Goal: Book appointment/travel/reservation

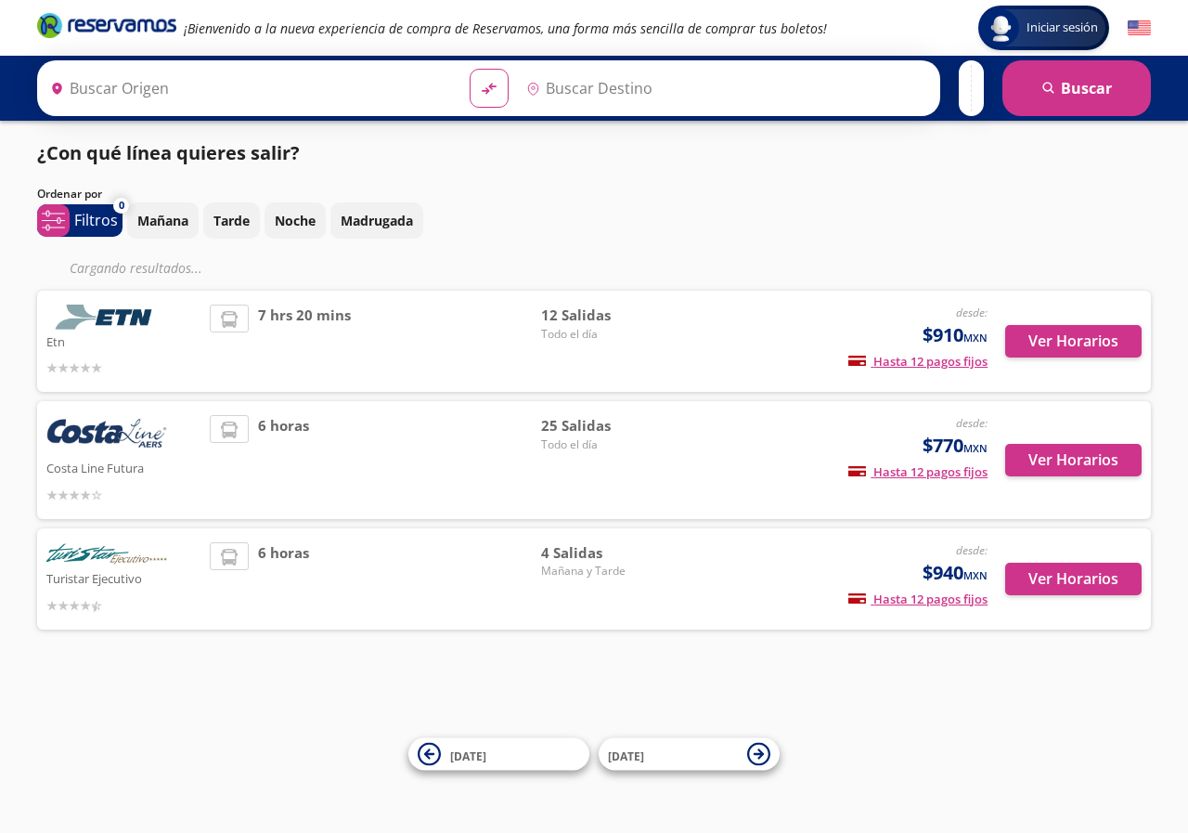
type input "[GEOGRAPHIC_DATA], [GEOGRAPHIC_DATA]"
type input "Acapulco, [GEOGRAPHIC_DATA]"
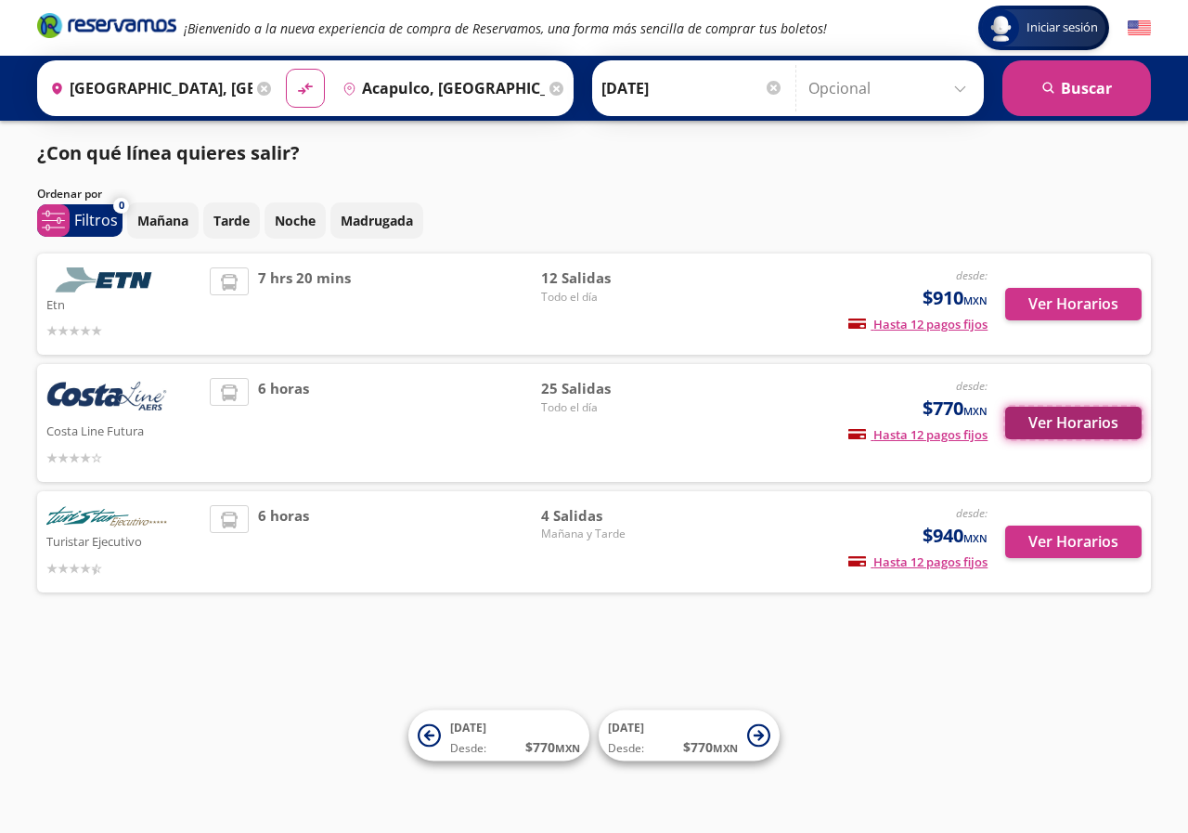
click at [1049, 419] on button "Ver Horarios" at bounding box center [1073, 423] width 136 height 32
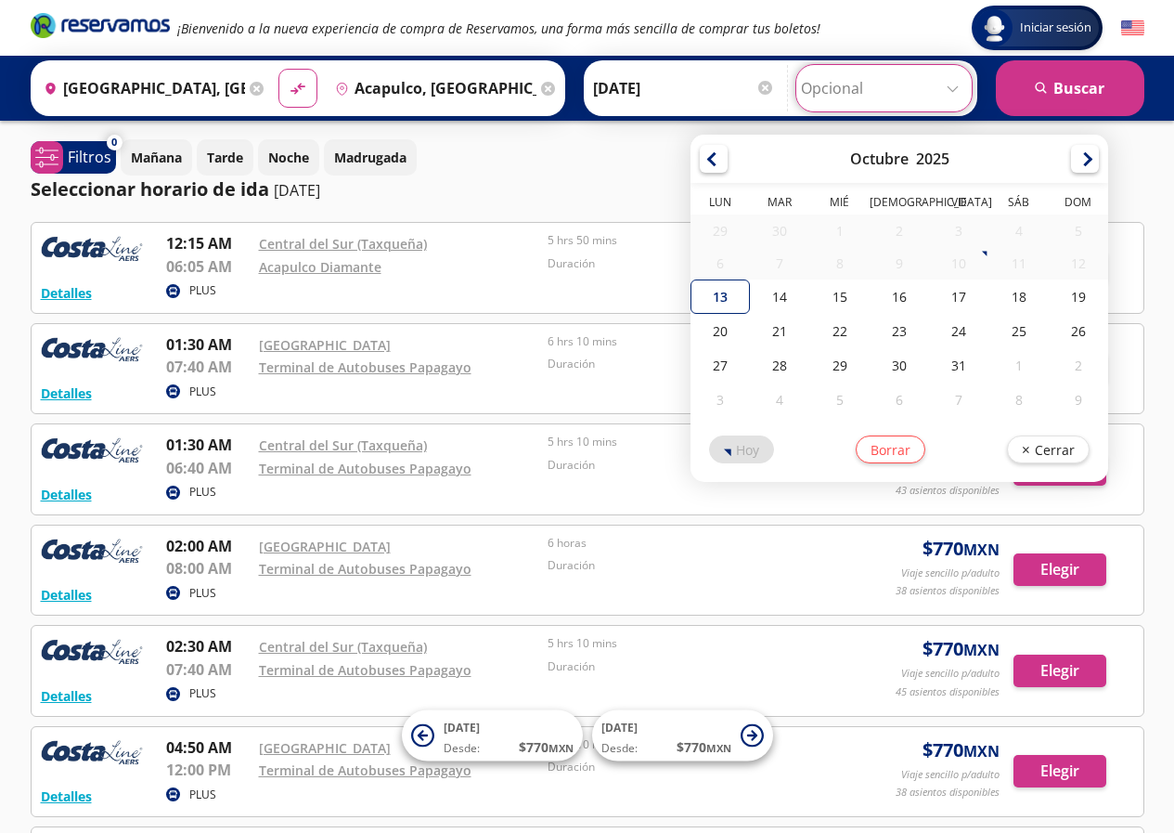
click at [949, 89] on input "Opcional" at bounding box center [884, 88] width 166 height 46
click at [770, 294] on div "14" at bounding box center [779, 296] width 59 height 34
type input "[DATE]"
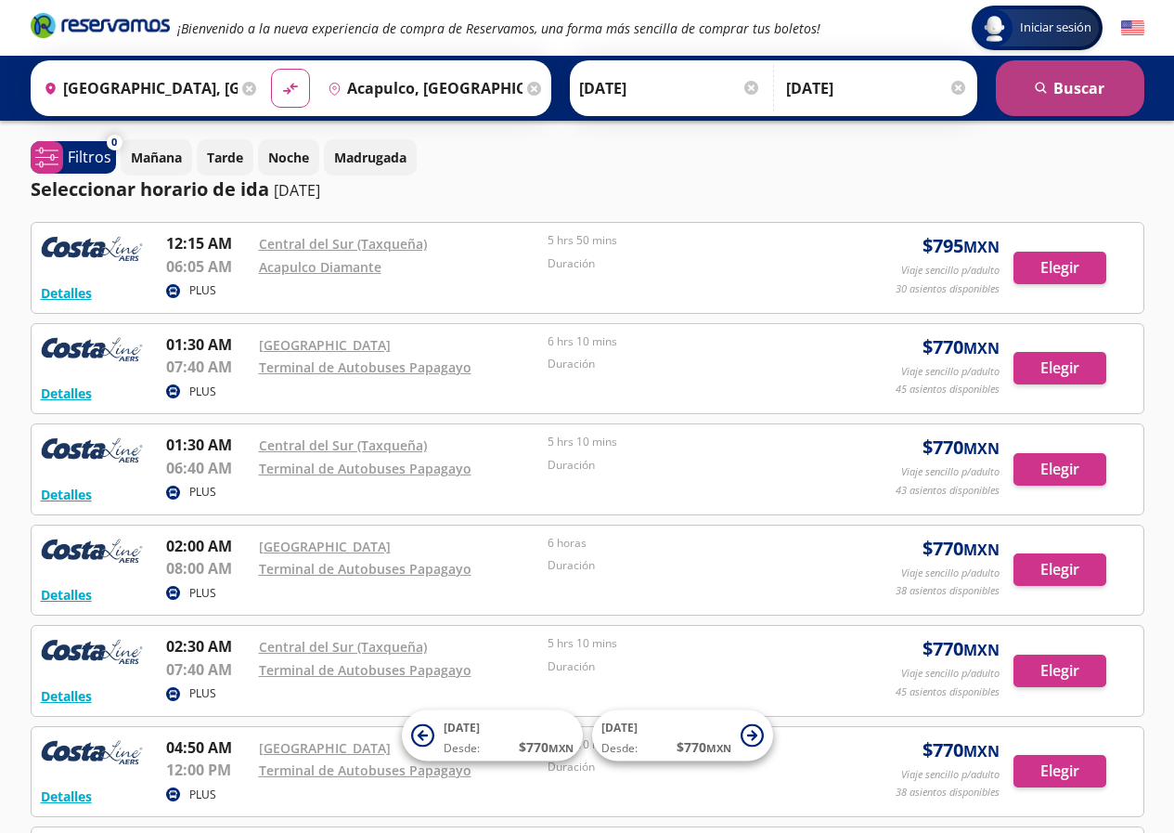
click at [1082, 95] on button "search [GEOGRAPHIC_DATA]" at bounding box center [1070, 88] width 149 height 56
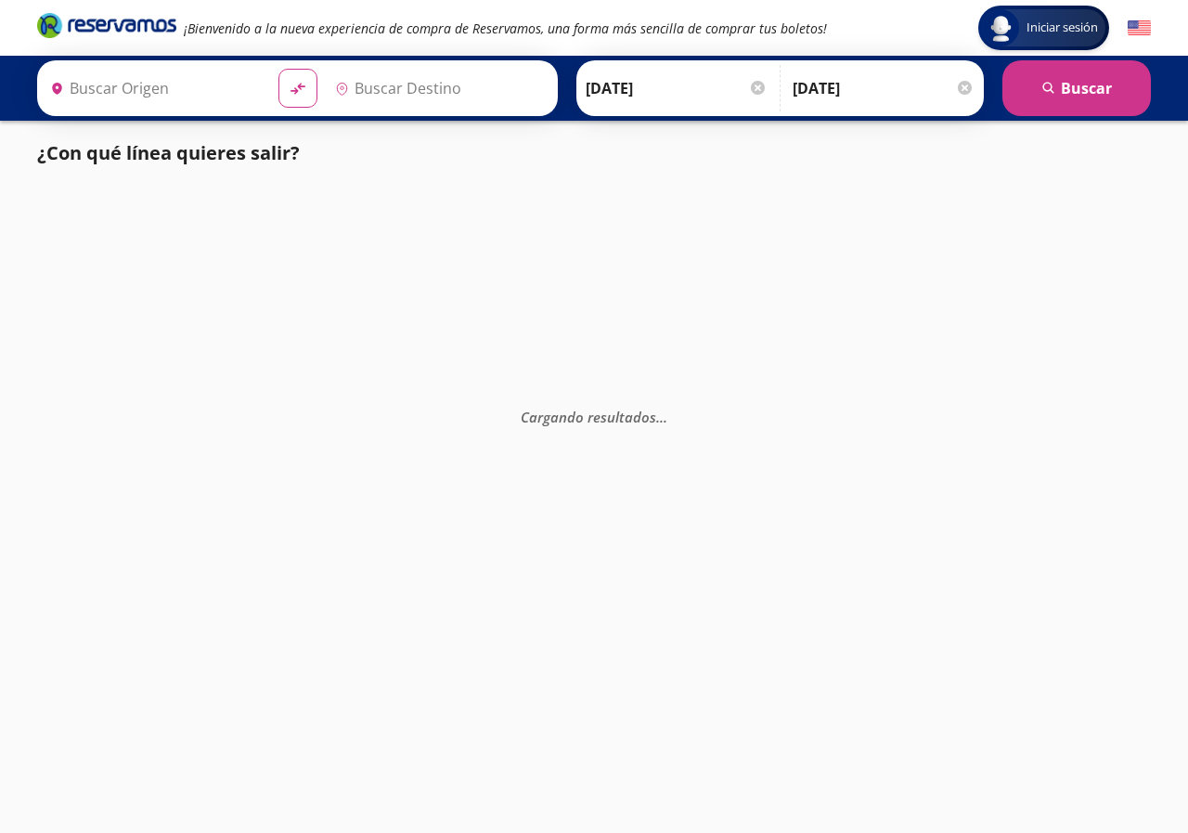
type input "[GEOGRAPHIC_DATA], [GEOGRAPHIC_DATA]"
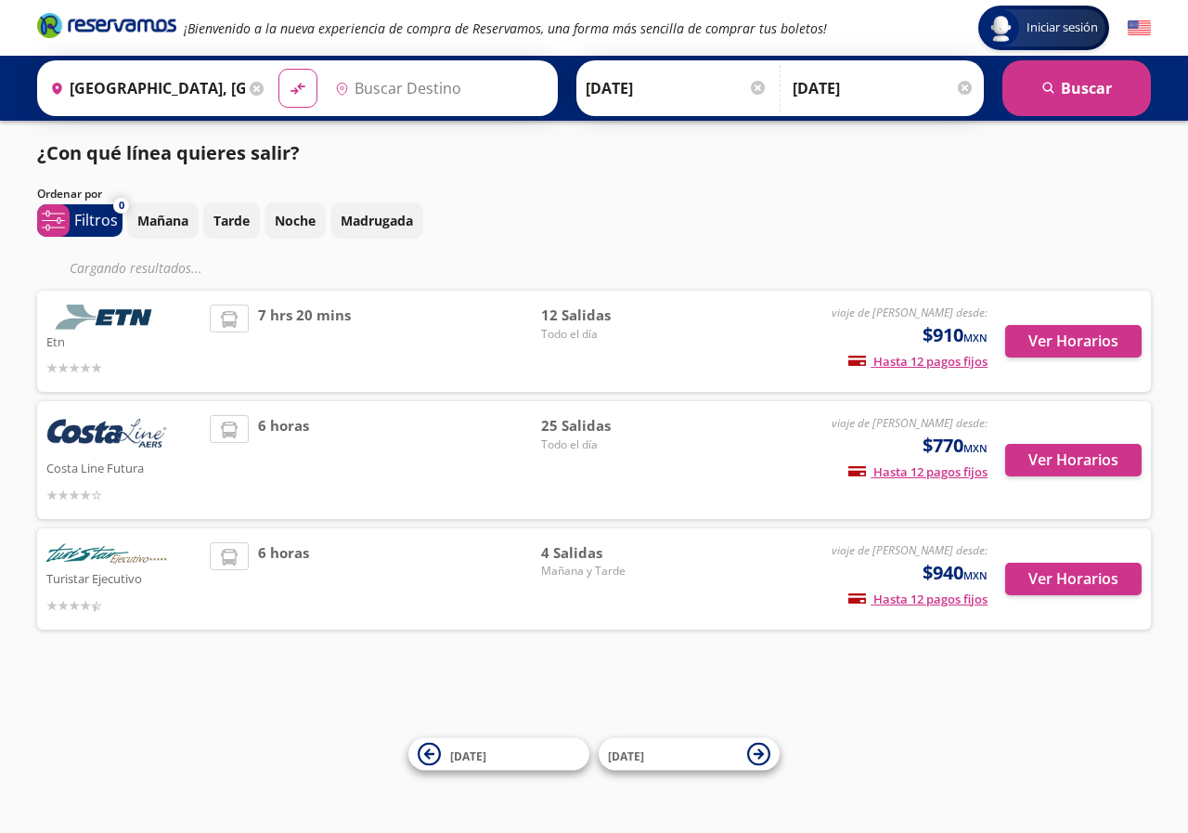
type input "Acapulco, [GEOGRAPHIC_DATA]"
